Goal: Task Accomplishment & Management: Complete application form

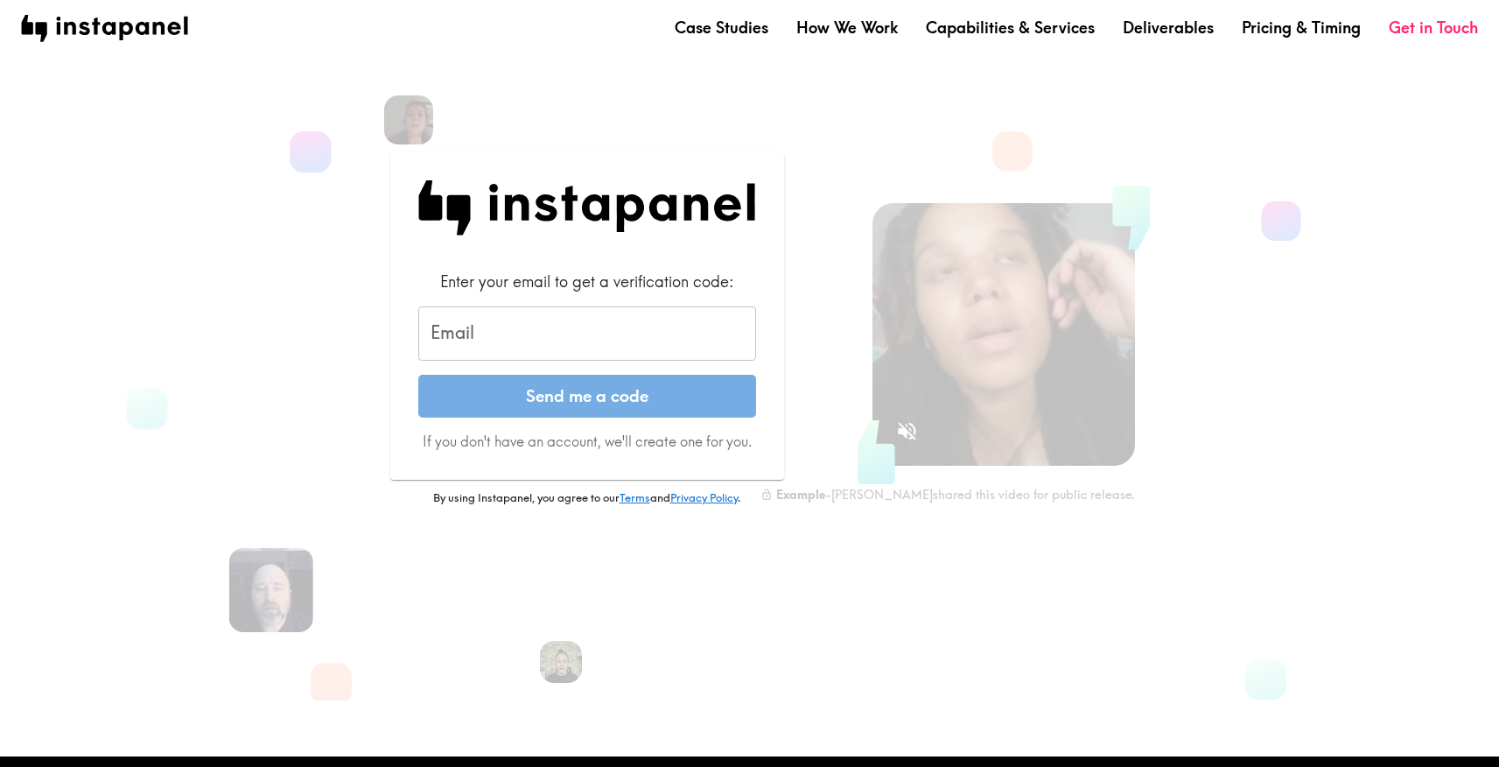
click at [494, 356] on input "Email" at bounding box center [587, 333] width 338 height 54
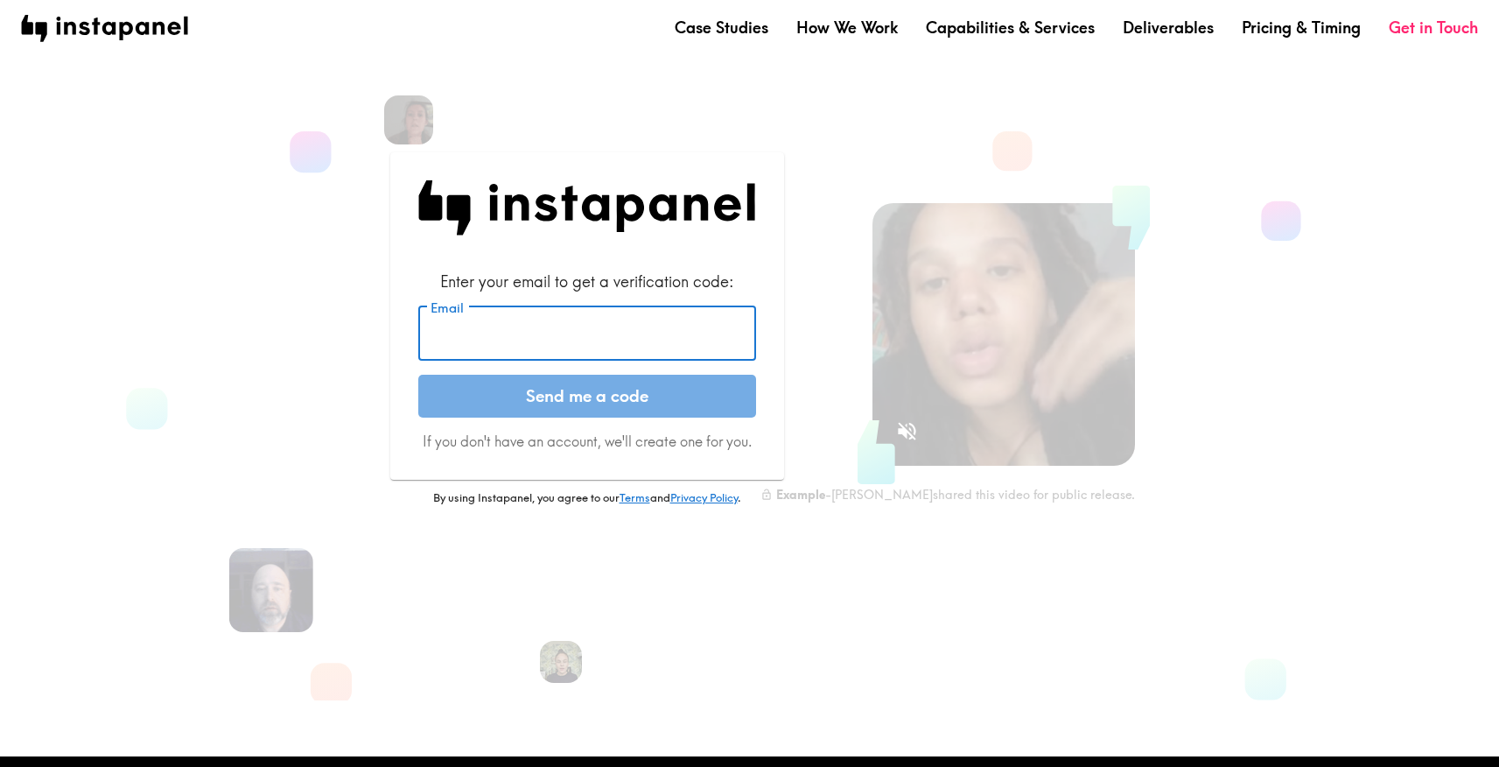
type input "[PERSON_NAME][EMAIL_ADDRESS][DOMAIN_NAME]"
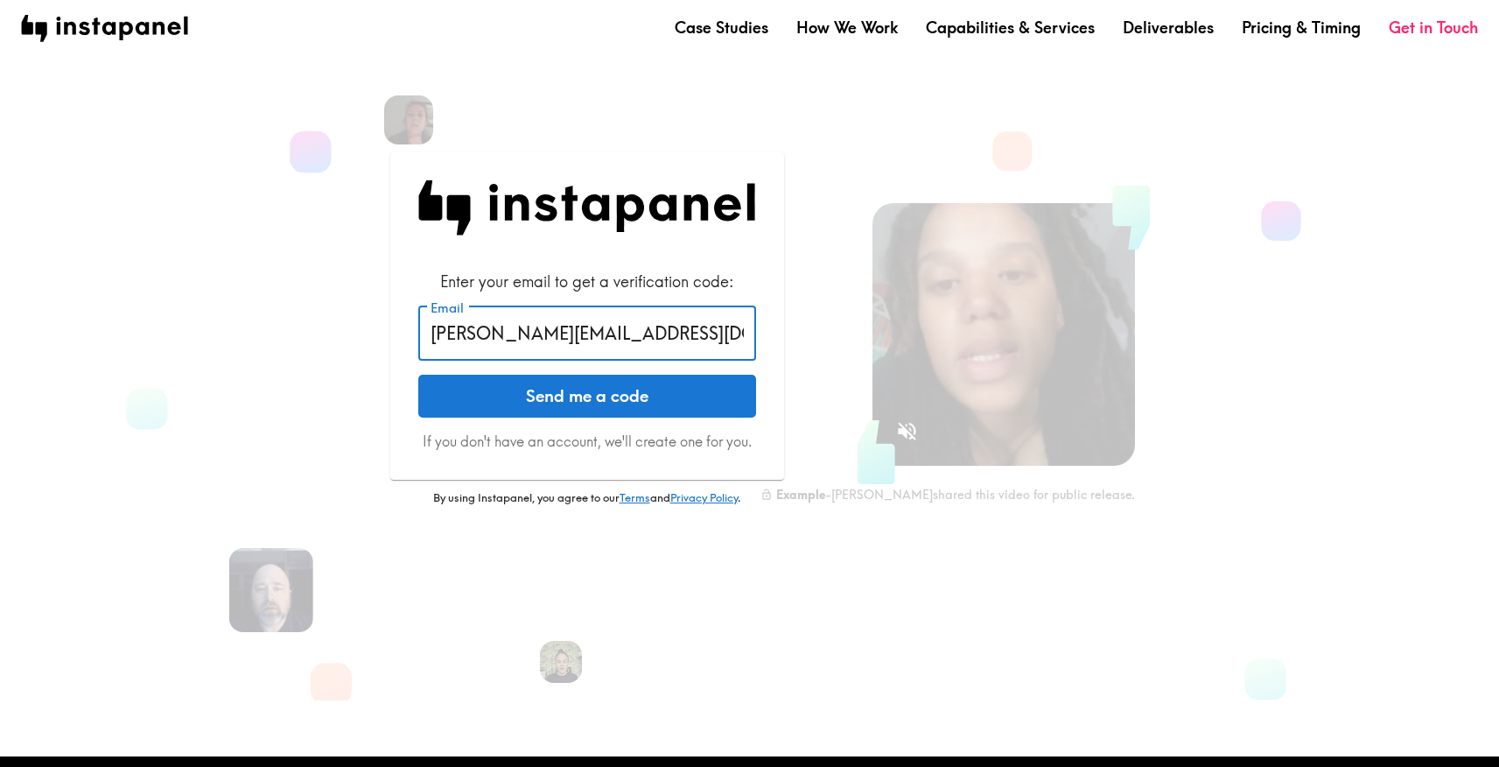
click at [527, 399] on button "Send me a code" at bounding box center [587, 397] width 338 height 44
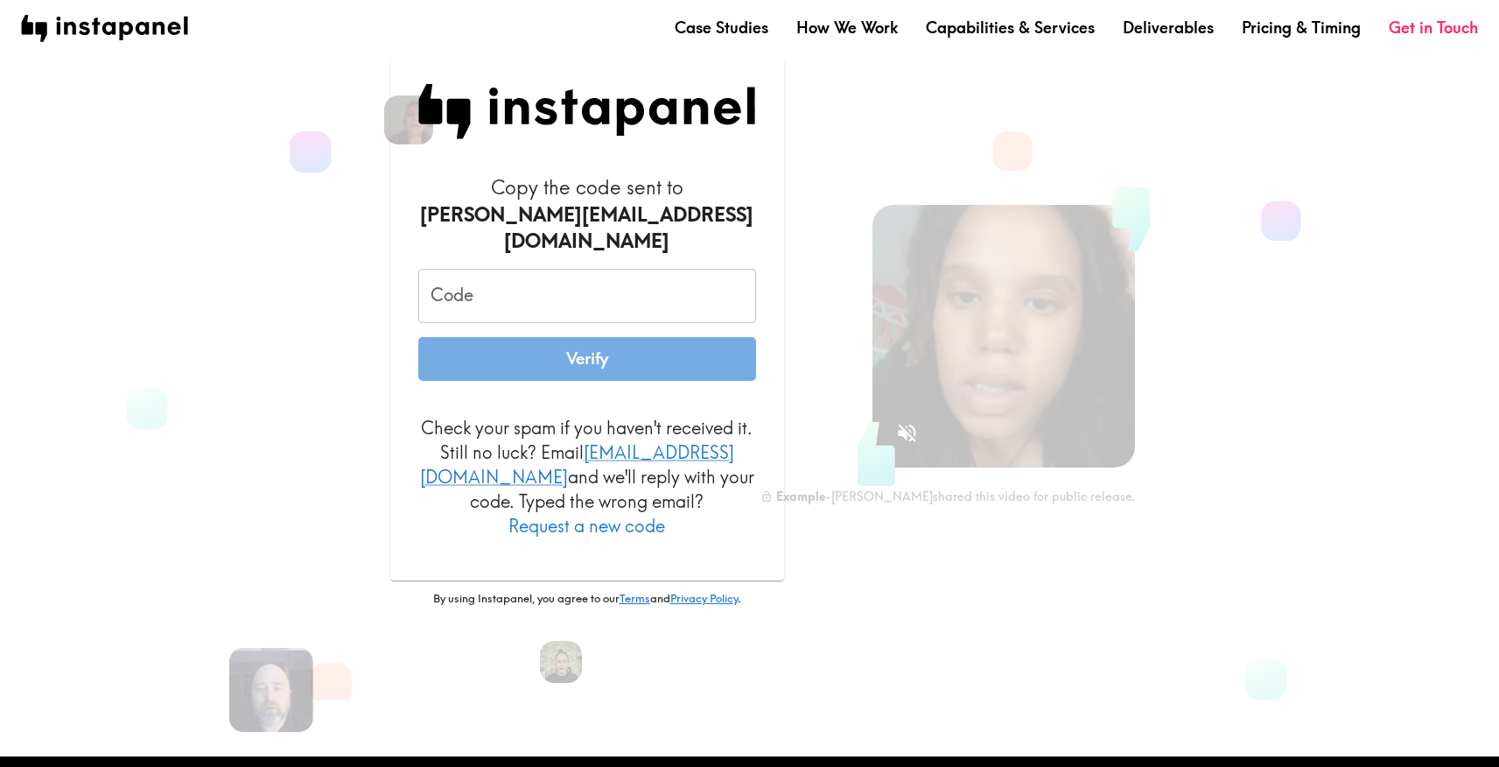
click at [683, 275] on input "Code" at bounding box center [587, 296] width 338 height 54
paste input "jYk_Mkb_Q55"
type input "jYk_Mkb_Q55"
click at [630, 354] on button "Verify" at bounding box center [587, 359] width 338 height 44
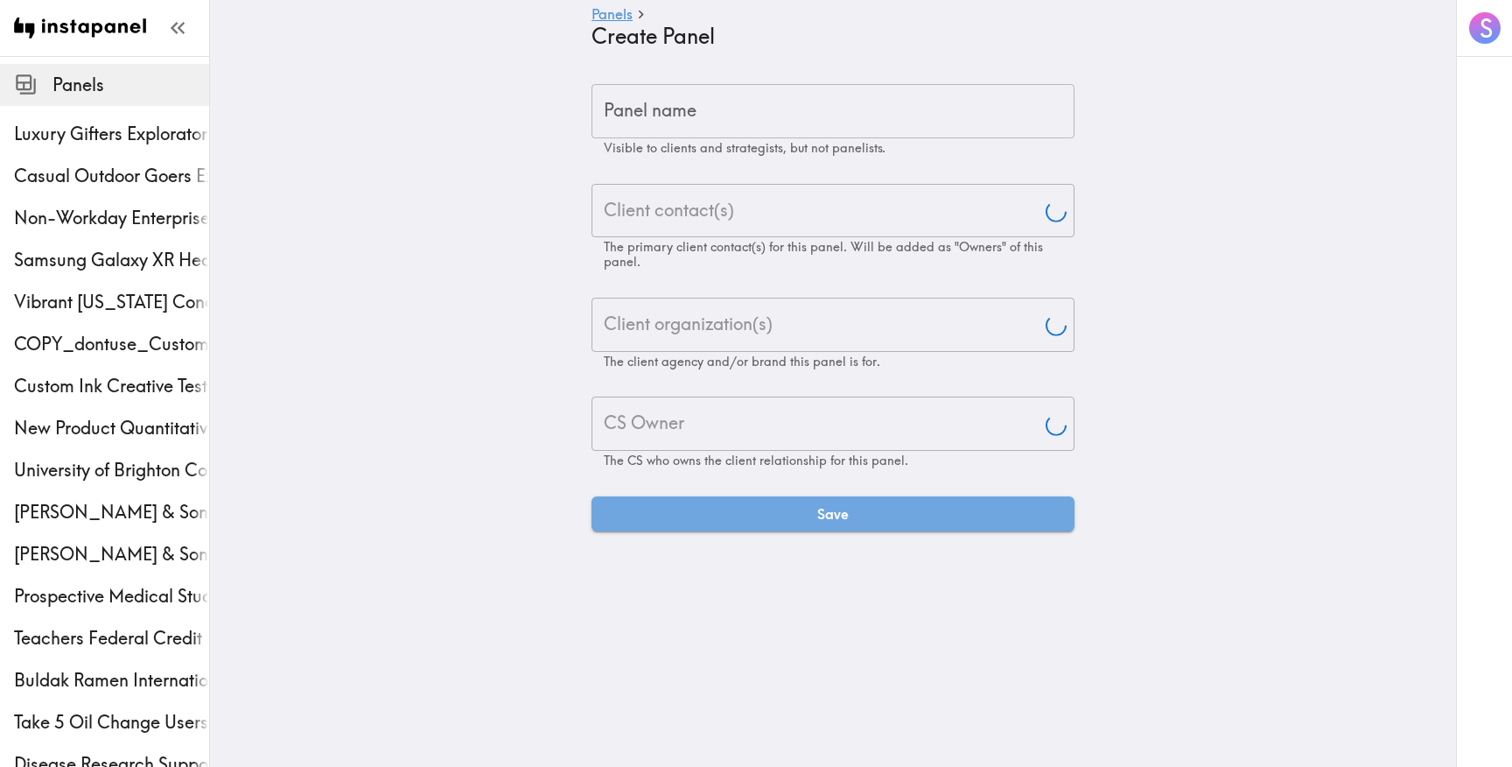
type input "[PERSON_NAME]"
click at [740, 120] on input "Panel name" at bounding box center [833, 111] width 483 height 54
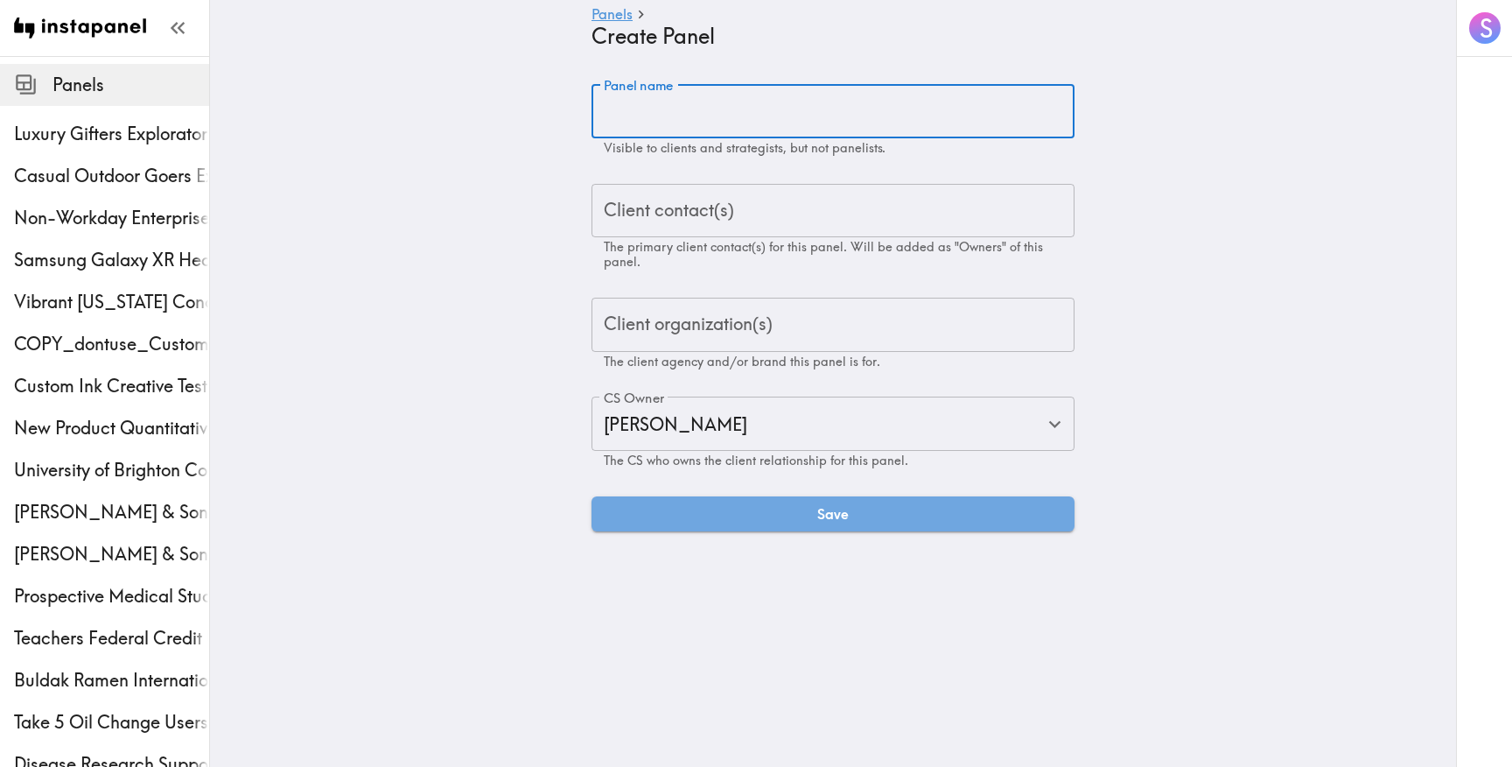
paste input "MSK Spanish Creative Testing"
type input "MSK Spanish Creative Testing"
click at [743, 217] on input "Client contact(s)" at bounding box center [832, 211] width 467 height 39
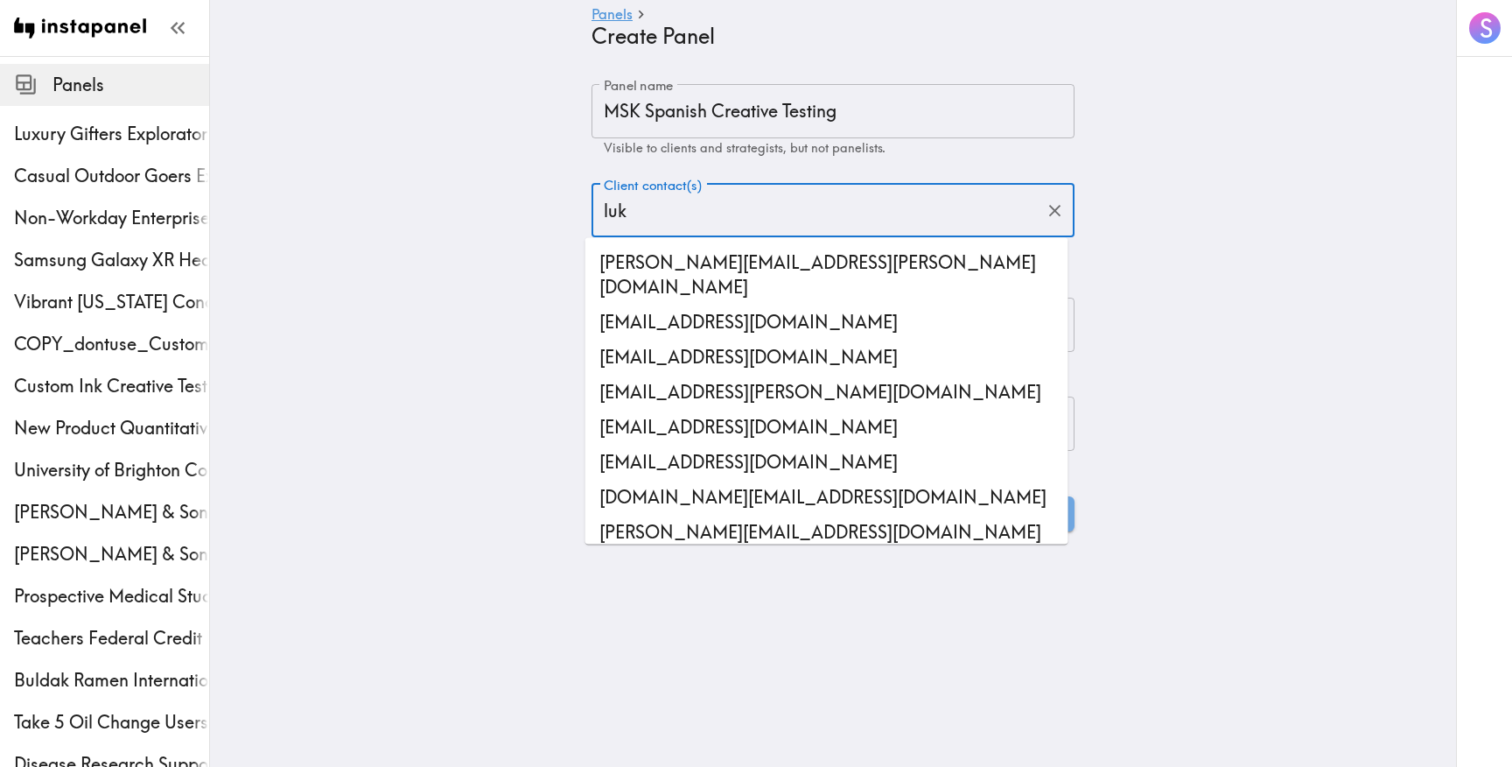
type input "luke"
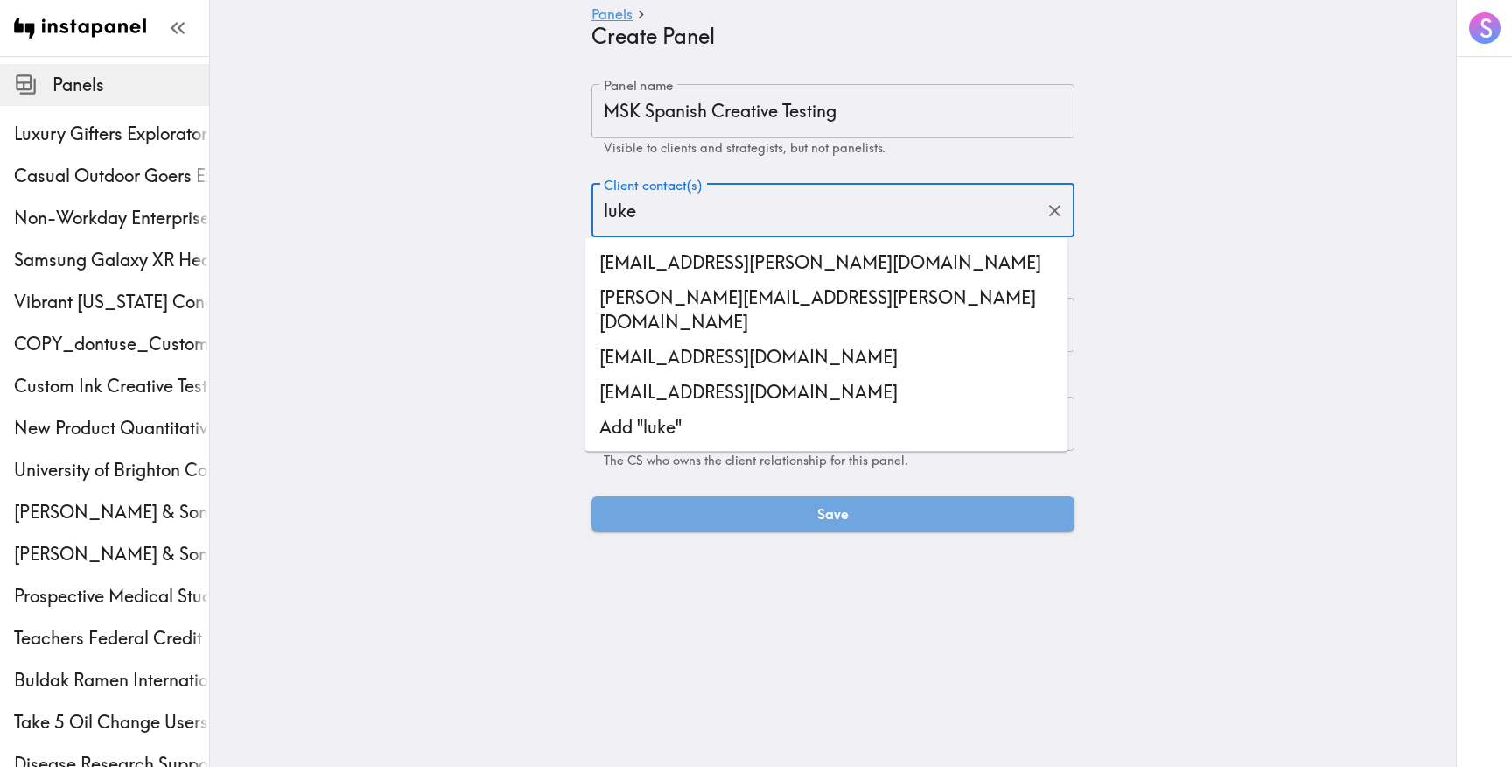
click at [790, 270] on li "[EMAIL_ADDRESS][PERSON_NAME][DOMAIN_NAME]" at bounding box center [826, 262] width 483 height 35
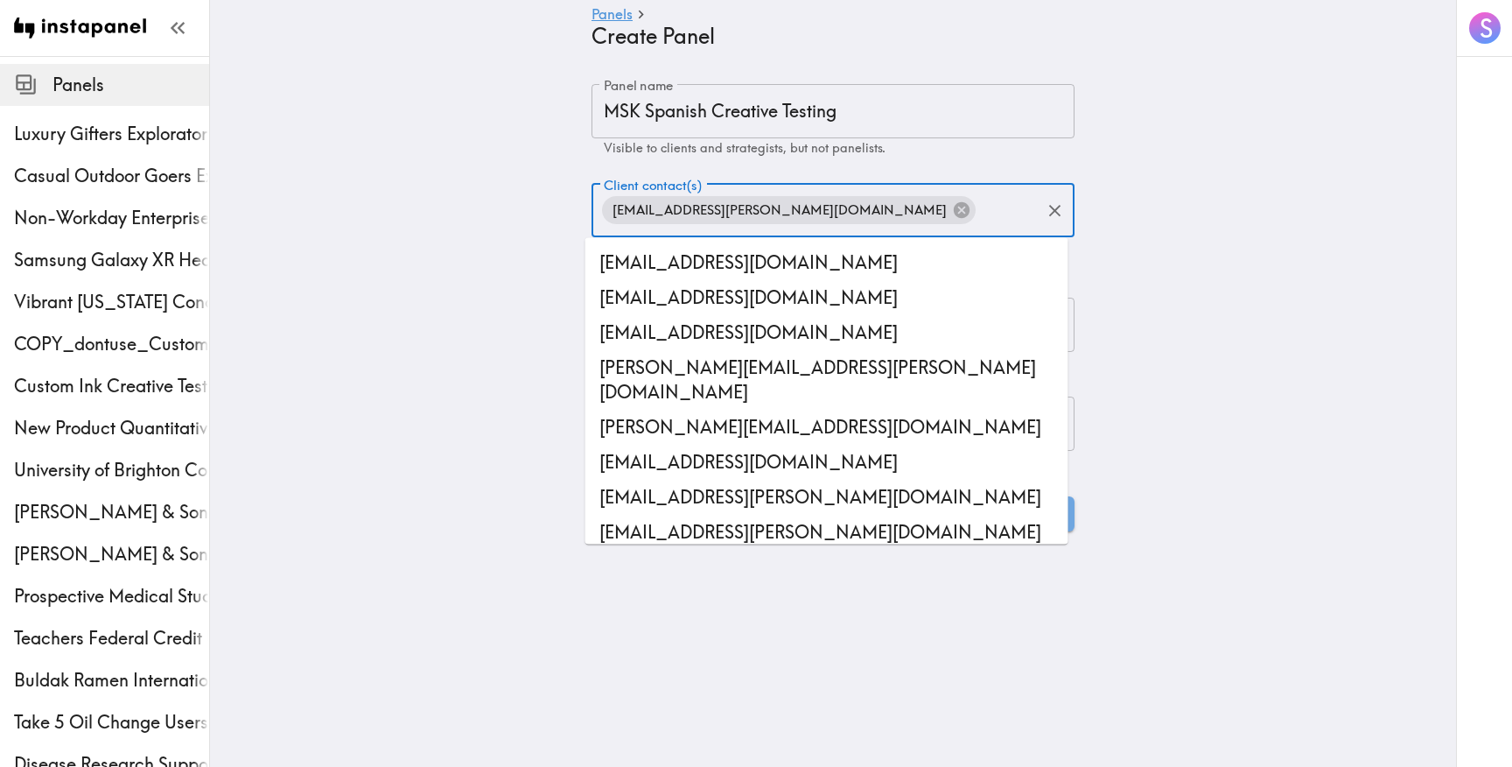
scroll to position [43768, 0]
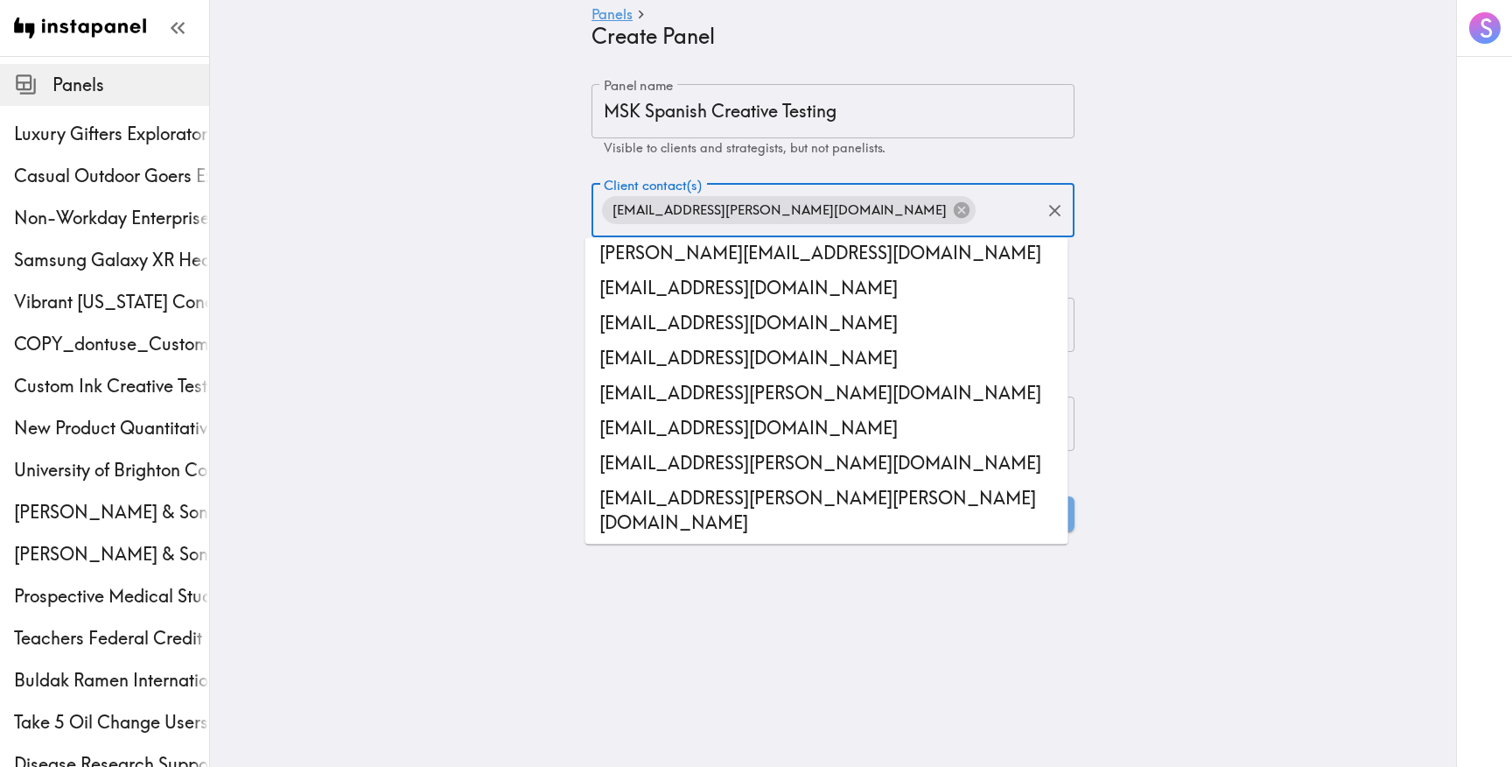
click at [459, 366] on main "Panels Create Panel Panel name MSK Spanish Creative Testing Panel name Visible …" at bounding box center [833, 307] width 1246 height 503
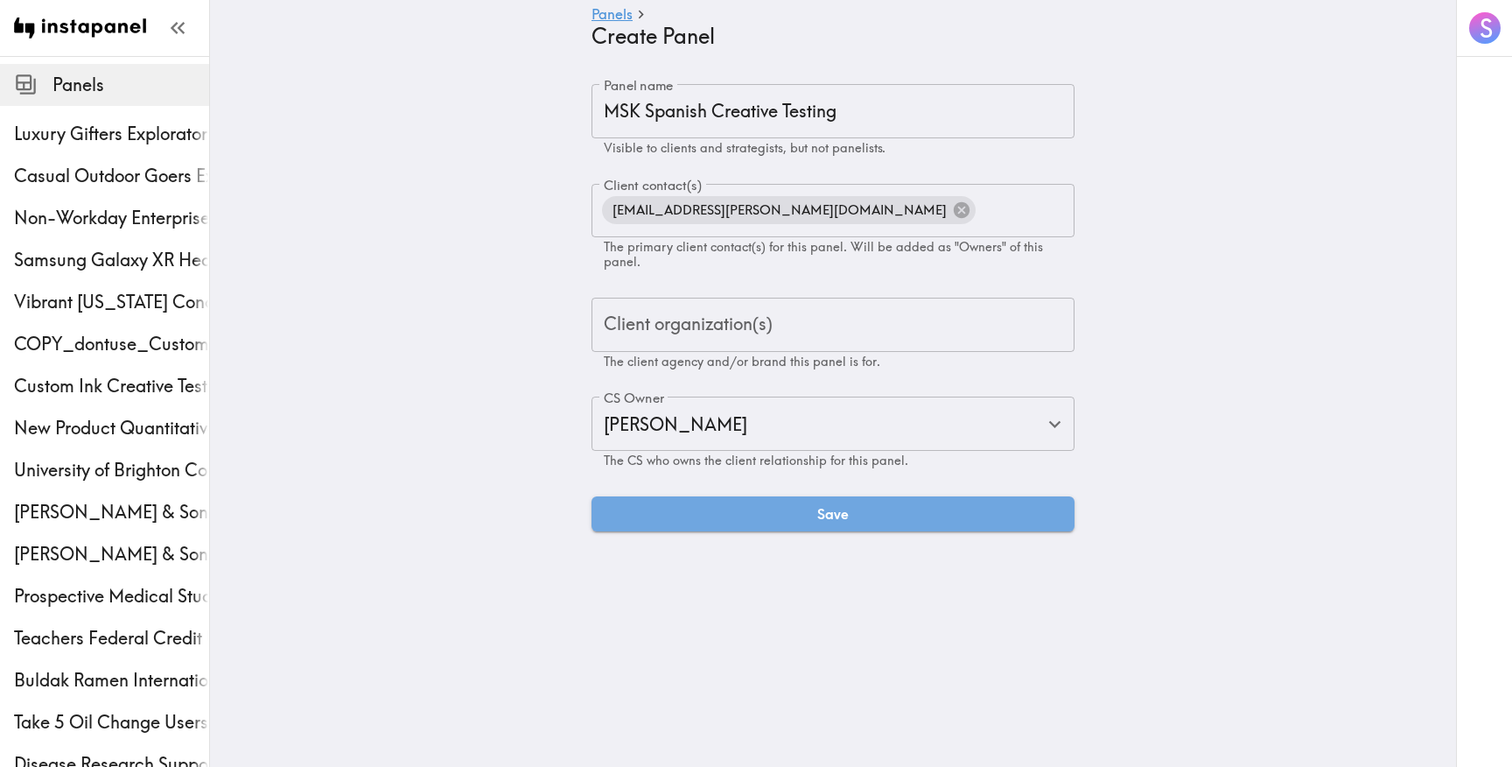
click at [674, 353] on div "Client organization(s) Client organization(s) The client agency and/or brand th…" at bounding box center [833, 334] width 483 height 72
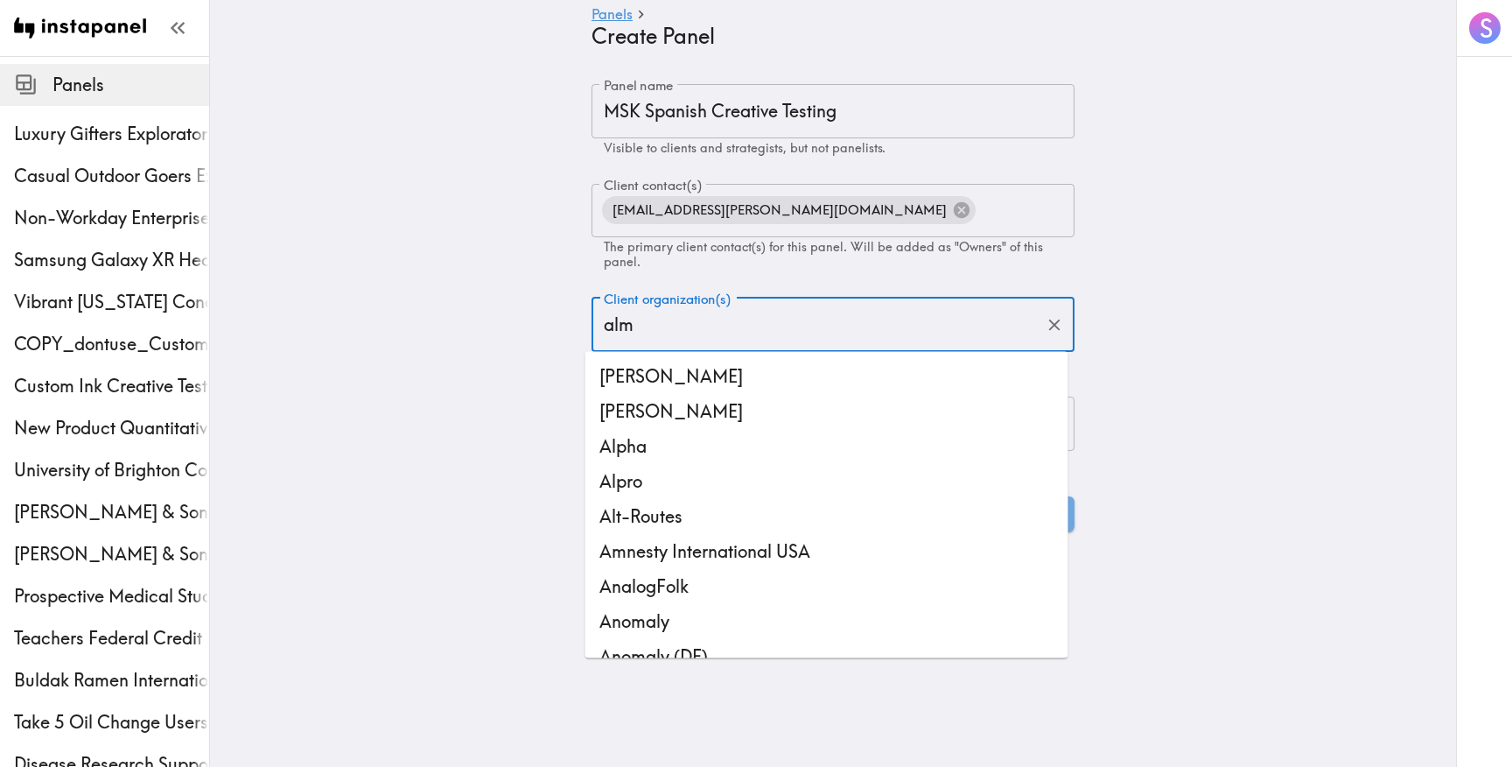
type input "[PERSON_NAME]"
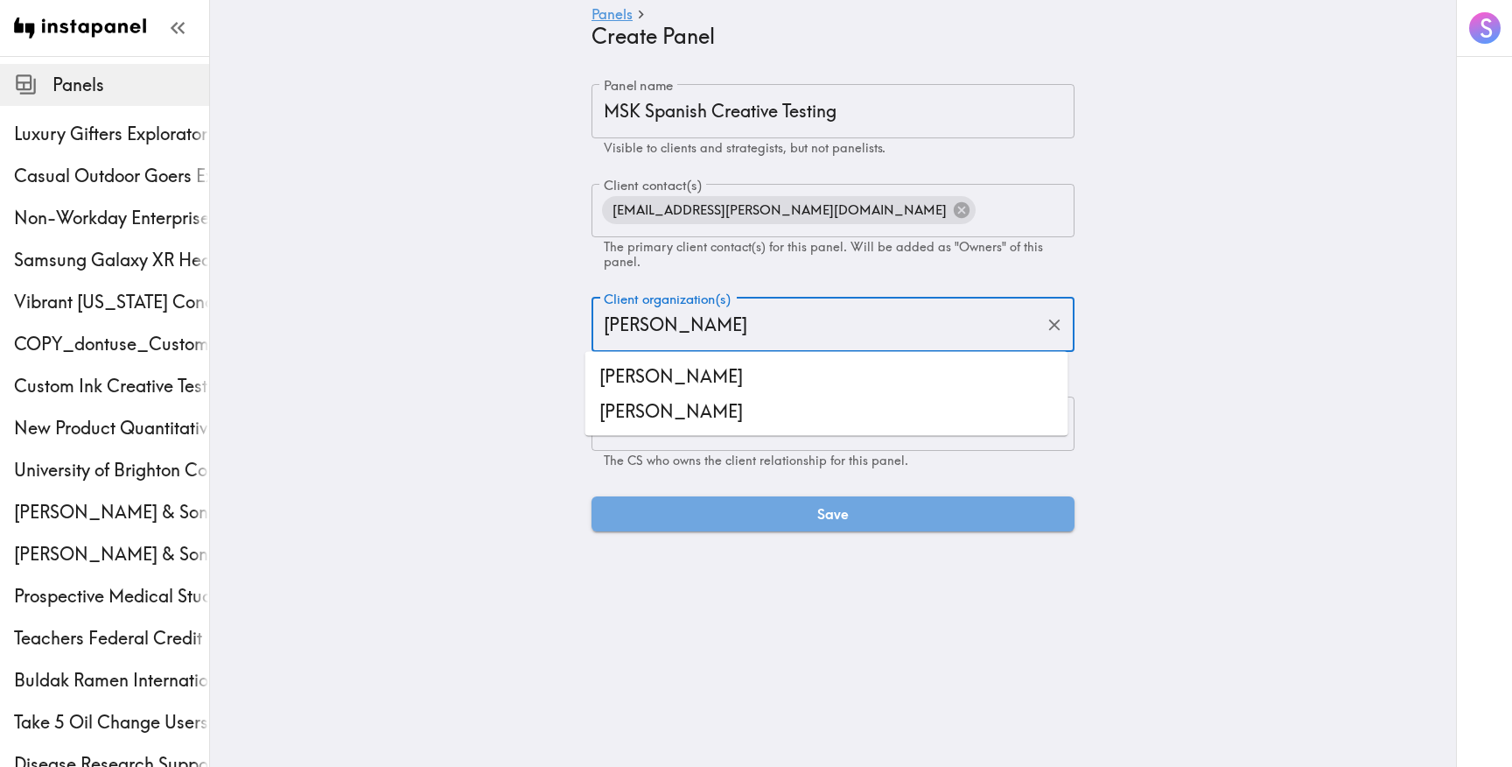
click at [716, 378] on li "[PERSON_NAME]" at bounding box center [826, 376] width 483 height 35
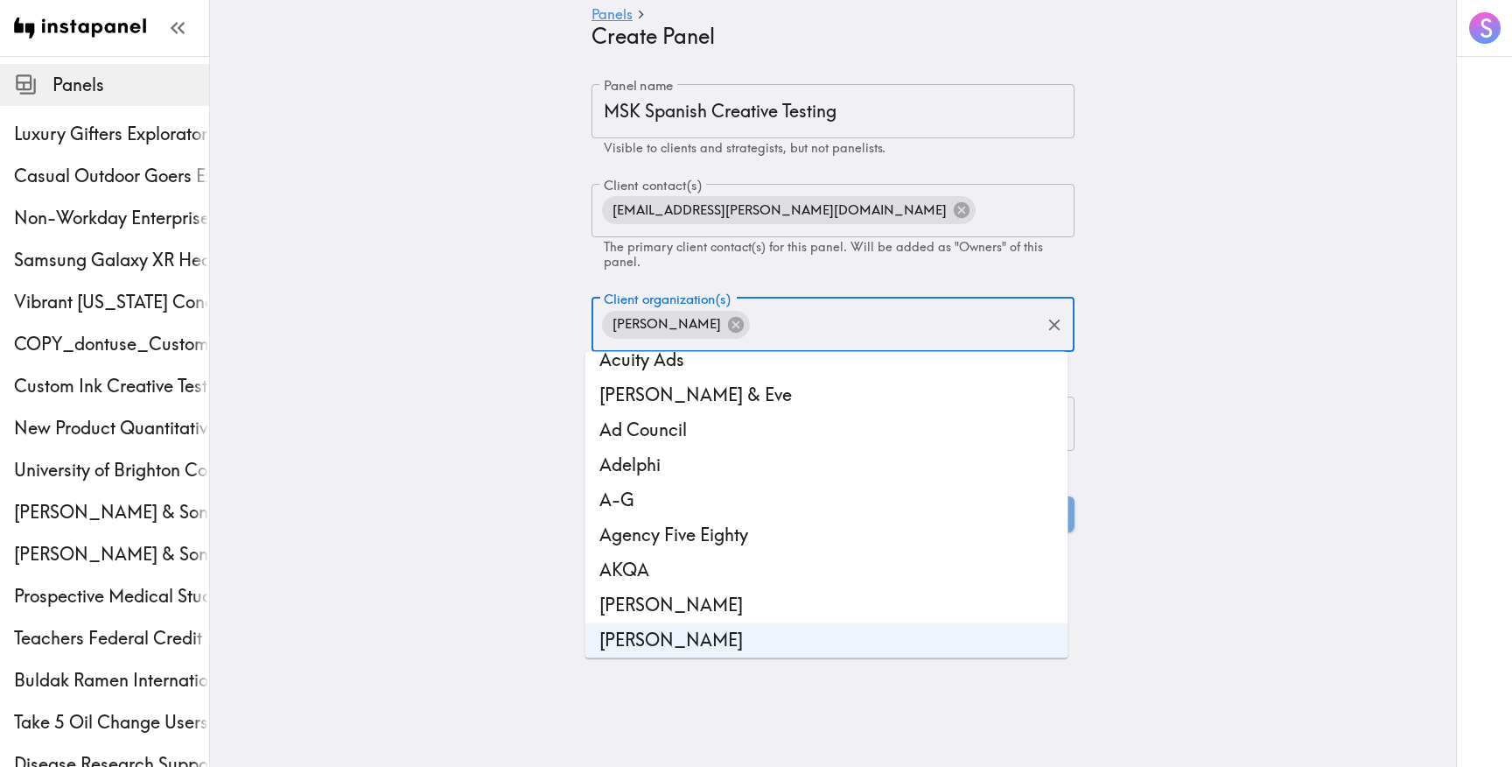
click at [431, 404] on main "Panels Create Panel Panel name MSK Spanish Creative Testing Panel name Visible …" at bounding box center [833, 307] width 1246 height 503
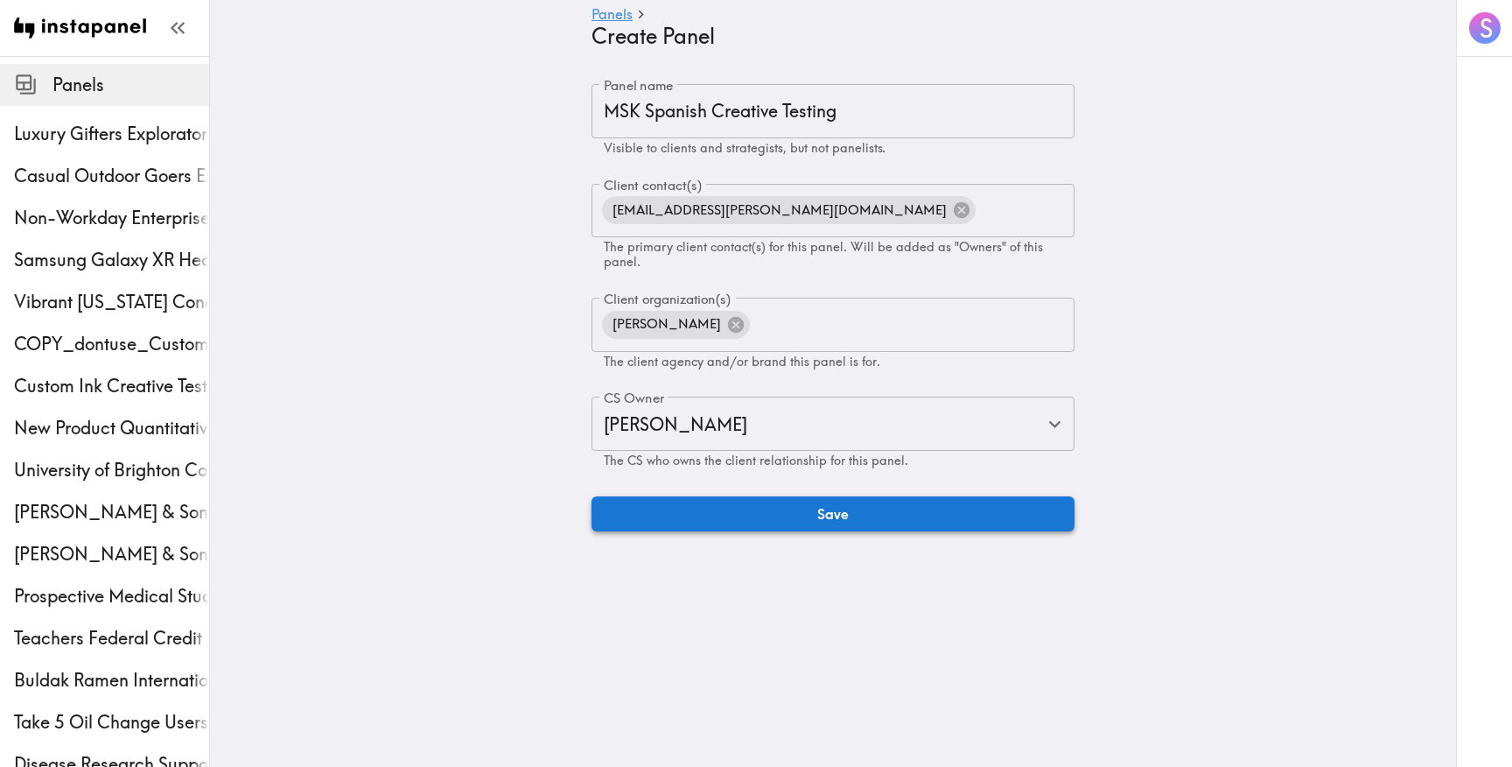
click at [718, 521] on button "Save" at bounding box center [833, 513] width 483 height 35
